Goal: Task Accomplishment & Management: Manage account settings

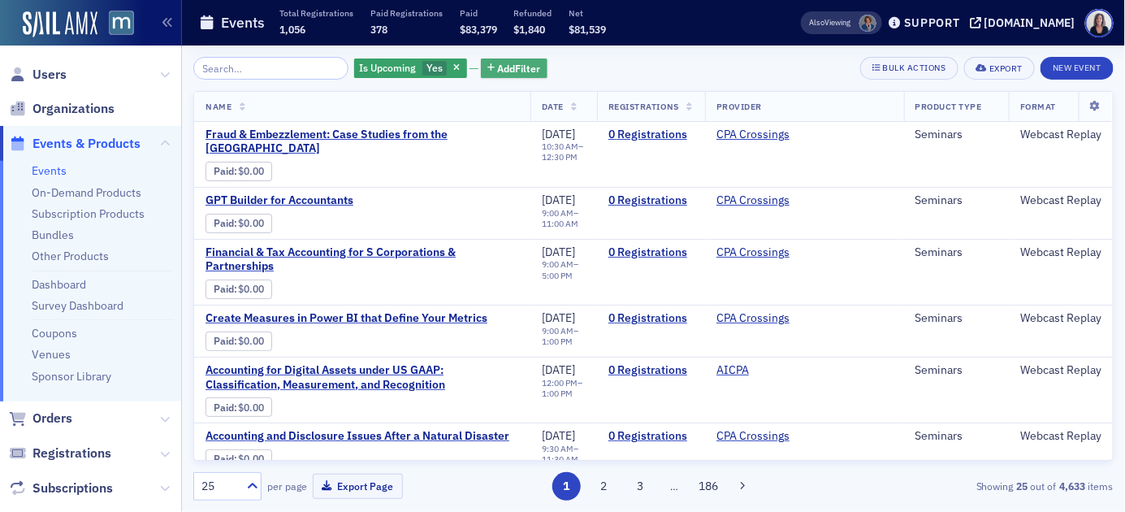
click at [512, 64] on span "Add Filter" at bounding box center [519, 68] width 43 height 15
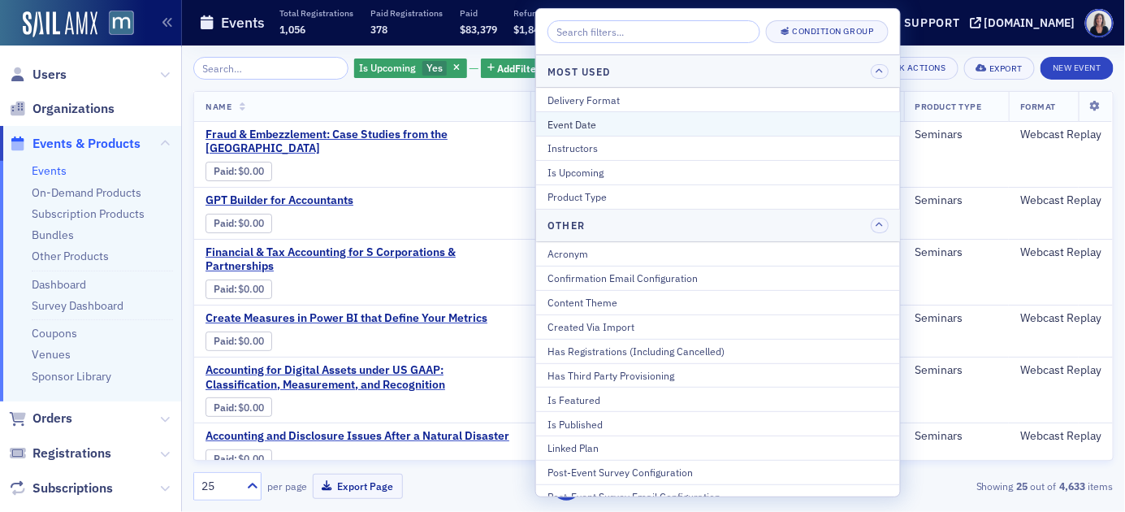
click at [573, 118] on div "Event Date" at bounding box center [718, 124] width 341 height 15
select select "8"
select select "2025"
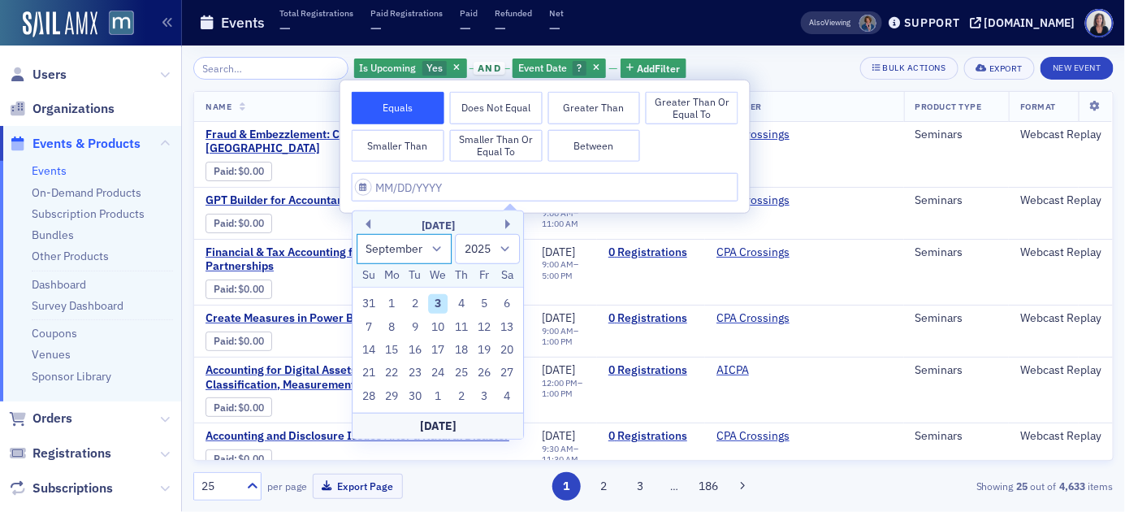
click at [439, 247] on select "January February March April May June July August September October November De…" at bounding box center [405, 249] width 96 height 30
select select "9"
click at [357, 234] on select "January February March April May June July August September October November De…" at bounding box center [405, 249] width 96 height 30
click at [462, 372] on div "23" at bounding box center [461, 372] width 19 height 19
type input "10/23/2025"
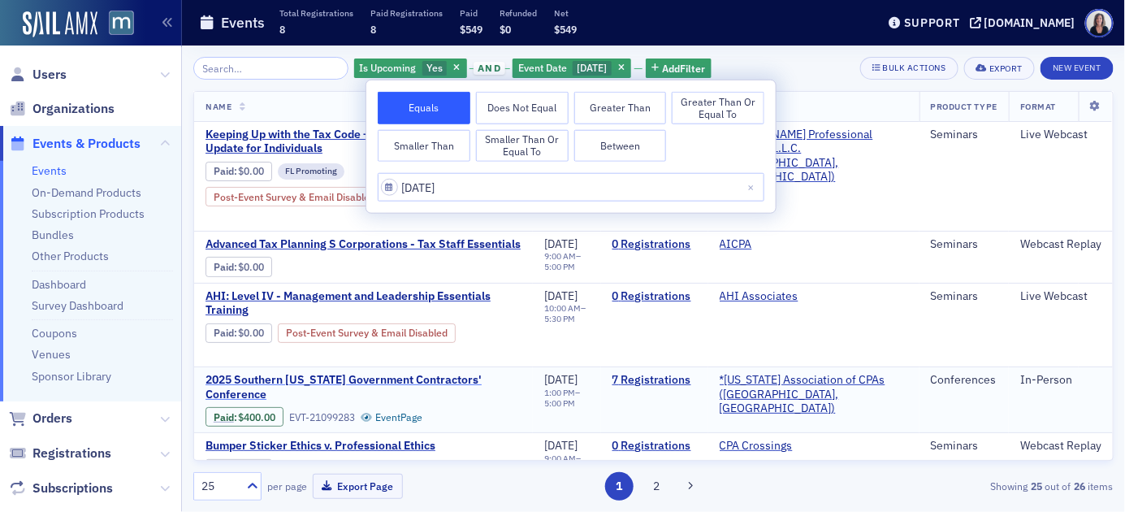
click at [405, 373] on span "2025 Southern Maryland Government Contractors' Conference" at bounding box center [364, 387] width 316 height 28
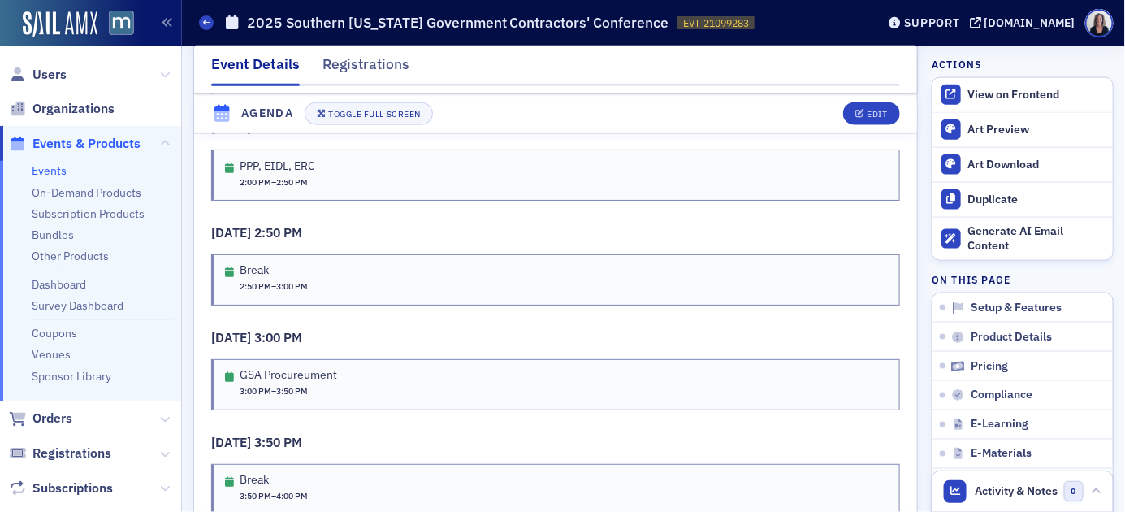
scroll to position [2690, 0]
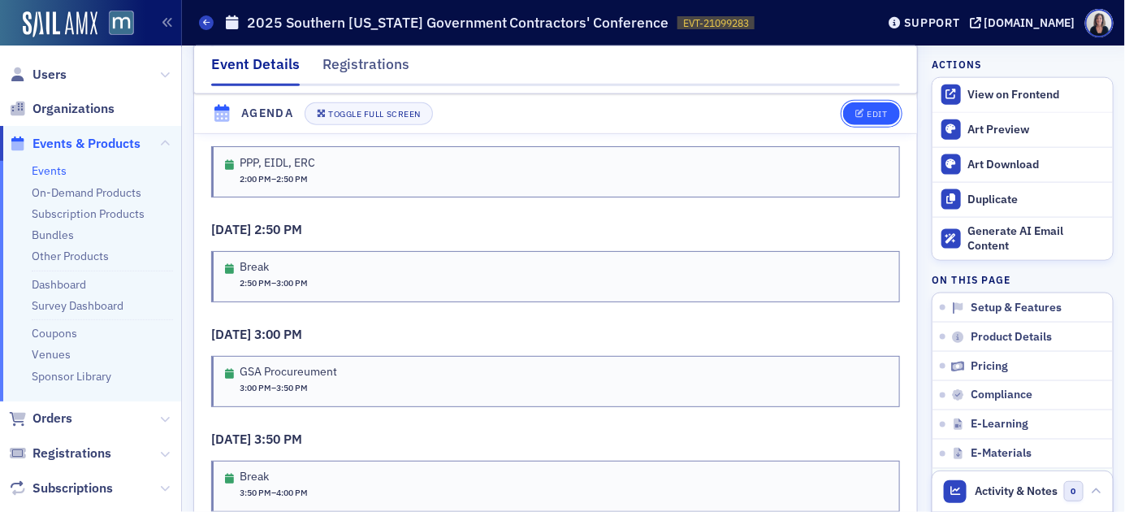
click at [872, 112] on div "Edit" at bounding box center [877, 114] width 20 height 9
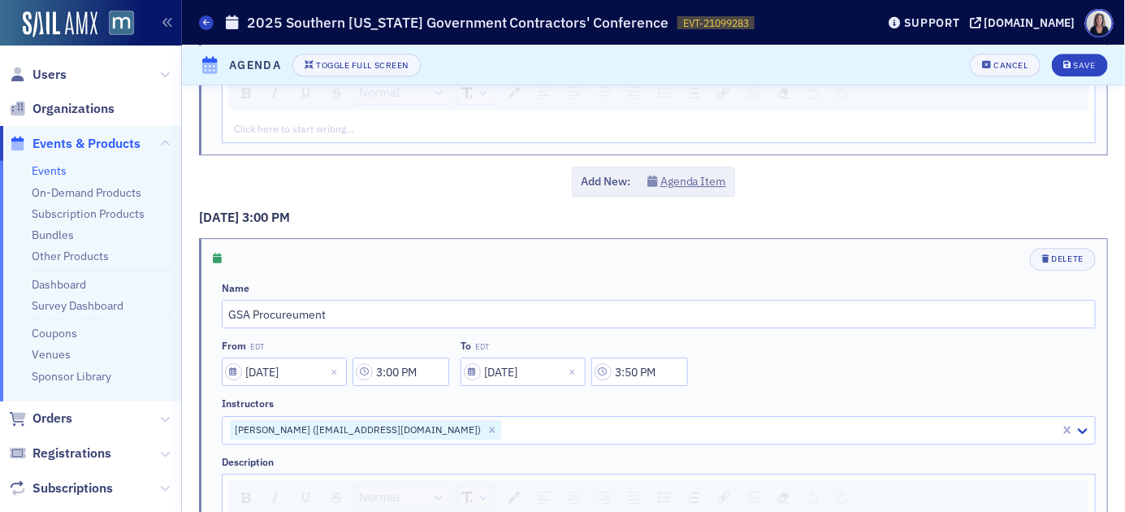
scroll to position [1545, 0]
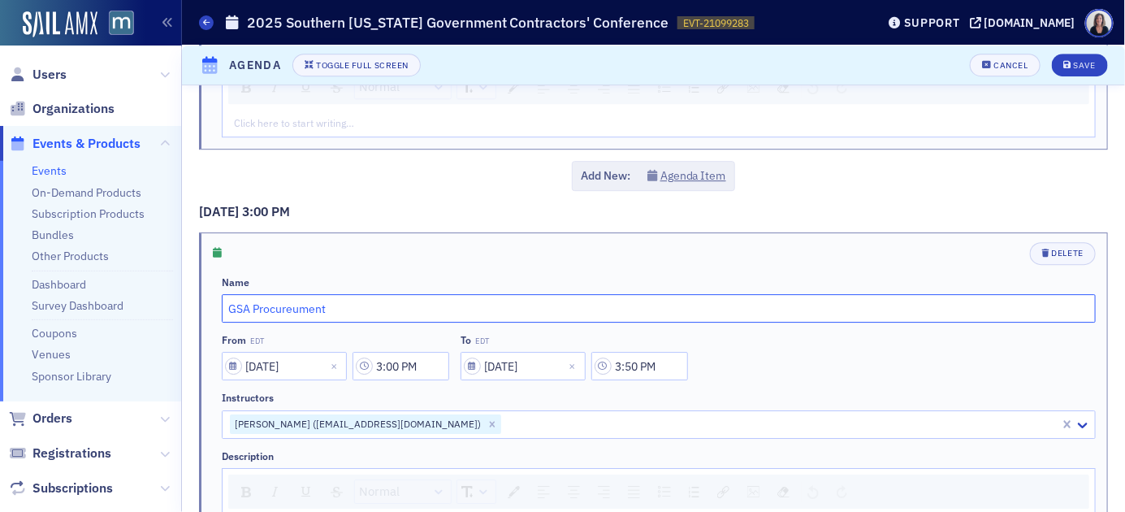
click at [408, 294] on input "GSA Procureument" at bounding box center [659, 308] width 874 height 28
type input "GSA Procurement"
click at [1093, 67] on div "Save" at bounding box center [1085, 65] width 22 height 9
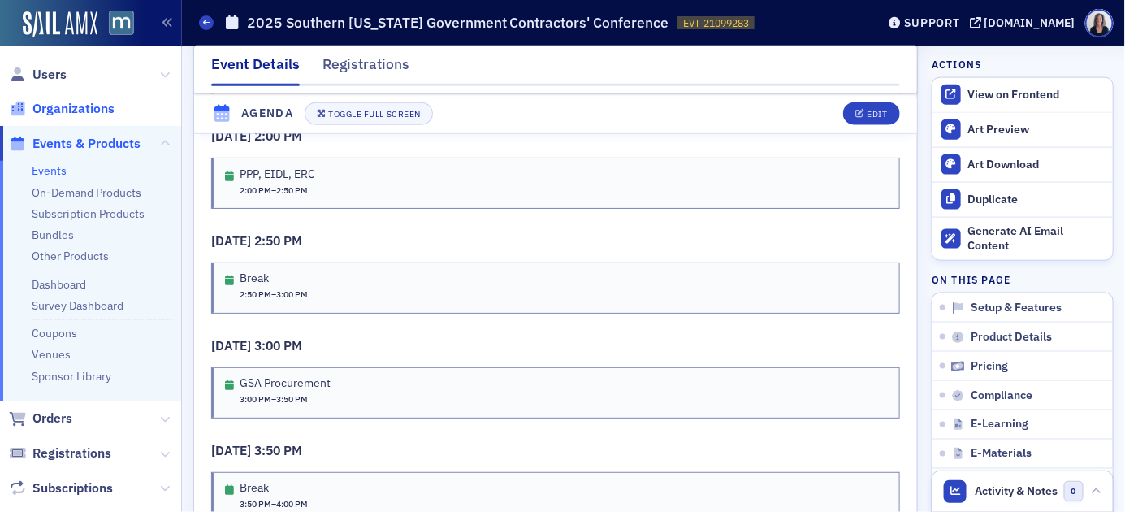
scroll to position [2654, 0]
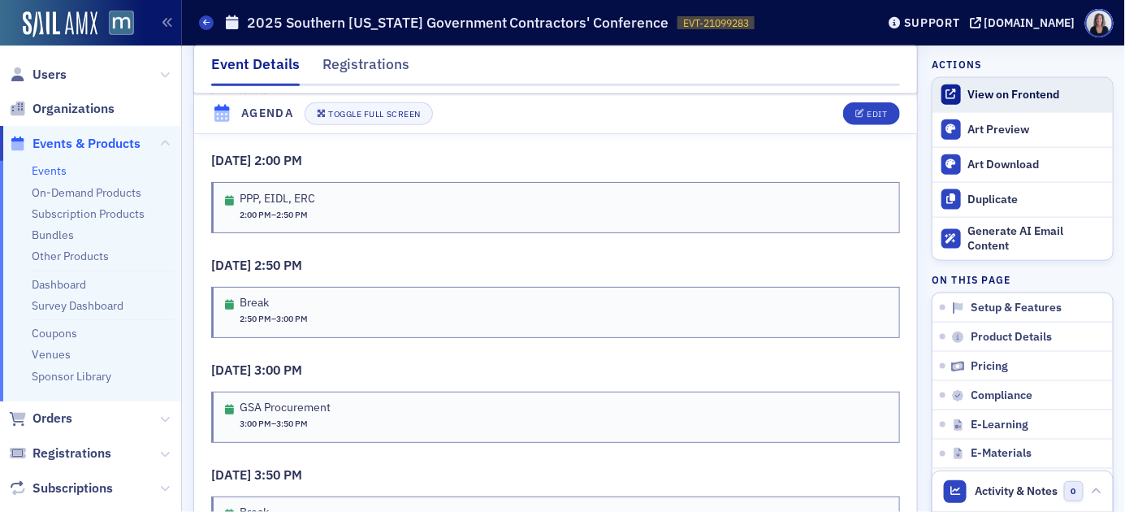
click at [998, 98] on div "View on Frontend" at bounding box center [1036, 95] width 136 height 15
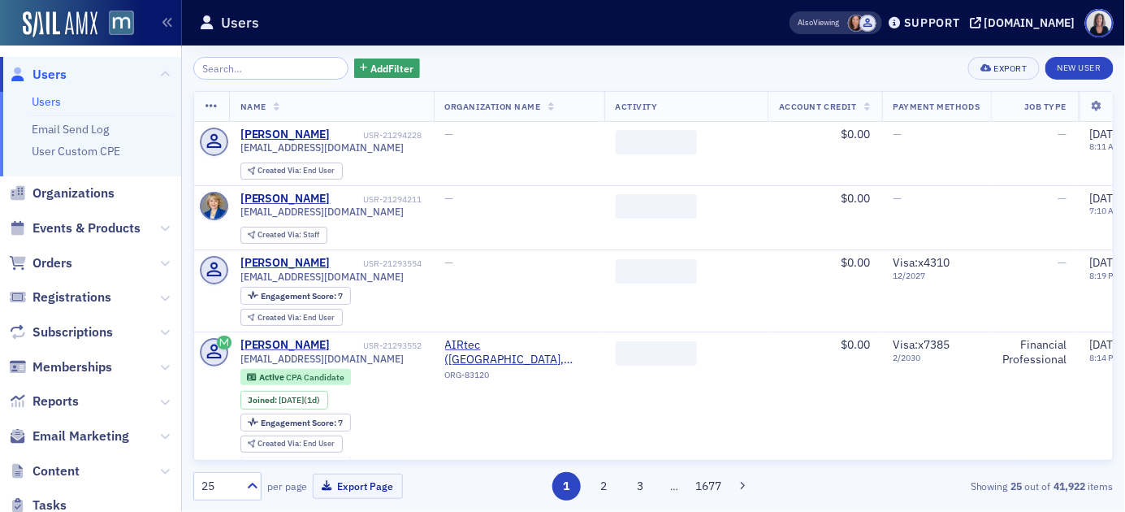
click at [209, 71] on input "search" at bounding box center [270, 68] width 155 height 23
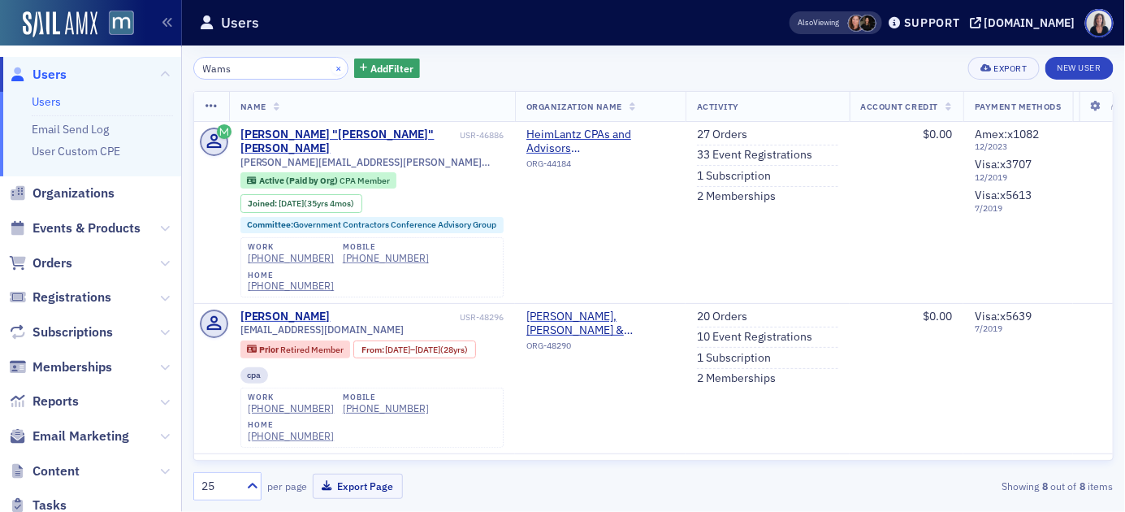
type input "Wams"
click at [331, 67] on button "×" at bounding box center [338, 67] width 15 height 15
